Goal: Task Accomplishment & Management: Use online tool/utility

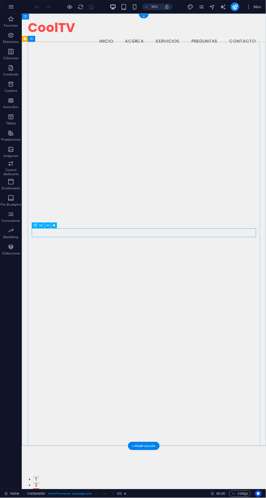
click at [204, 45] on img "1/1" at bounding box center [157, 45] width 258 height 0
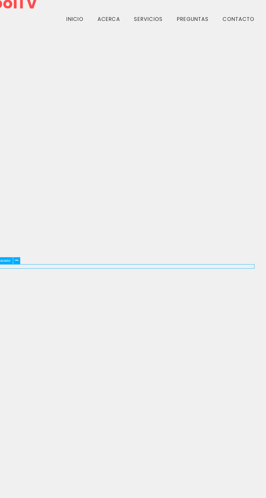
click at [175, 18] on img "1/1" at bounding box center [109, 18] width 258 height 0
